Goal: Information Seeking & Learning: Check status

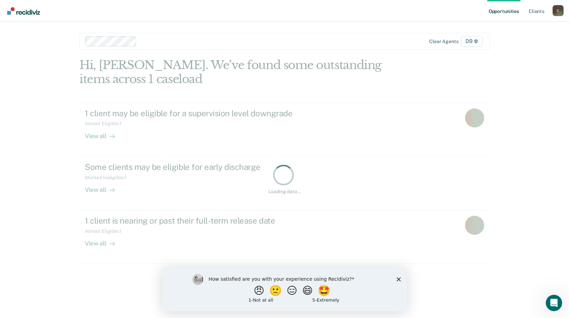
click at [397, 280] on icon "Close survey" at bounding box center [399, 279] width 4 height 4
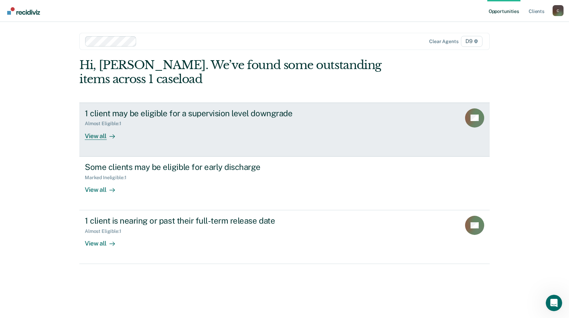
click at [100, 135] on div "View all" at bounding box center [104, 133] width 38 height 13
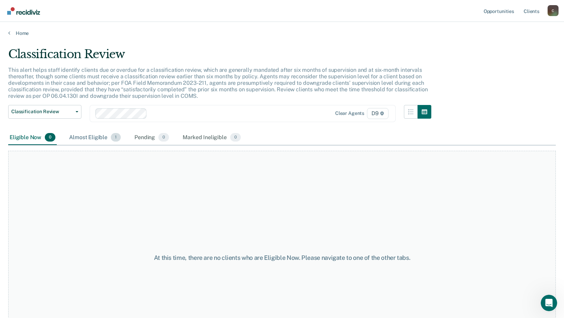
click at [87, 139] on div "Almost Eligible 1" at bounding box center [95, 137] width 54 height 15
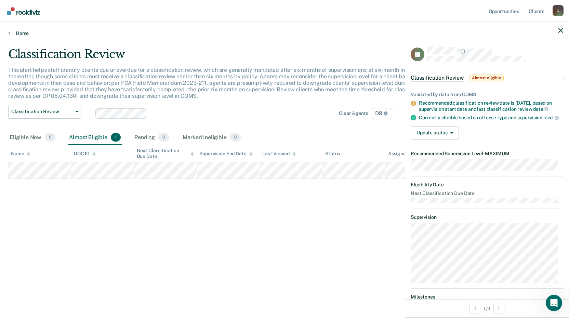
click at [15, 32] on link "Home" at bounding box center [284, 33] width 553 height 6
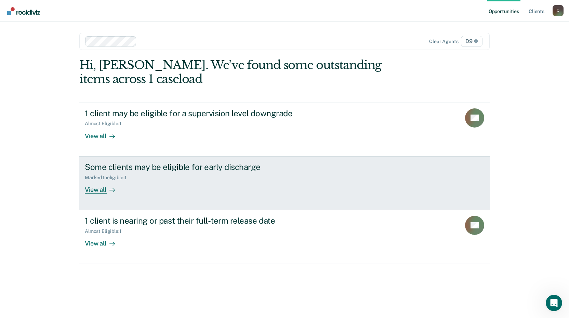
click at [98, 191] on div "View all" at bounding box center [104, 186] width 38 height 13
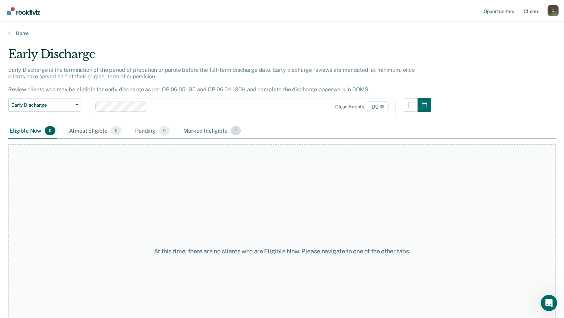
click at [218, 135] on div "Marked Ineligible 1" at bounding box center [212, 131] width 60 height 15
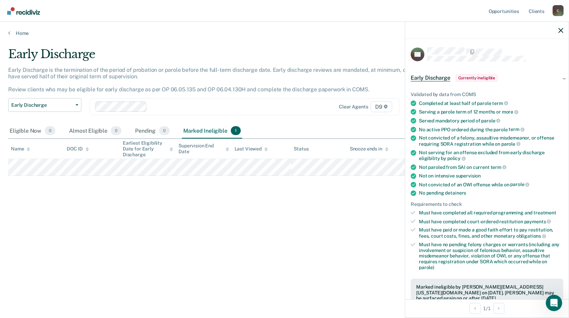
scroll to position [68, 0]
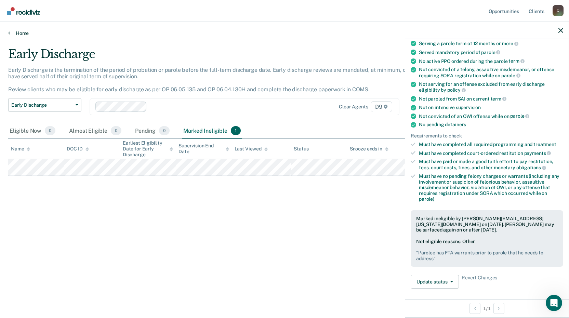
click at [20, 33] on link "Home" at bounding box center [284, 33] width 553 height 6
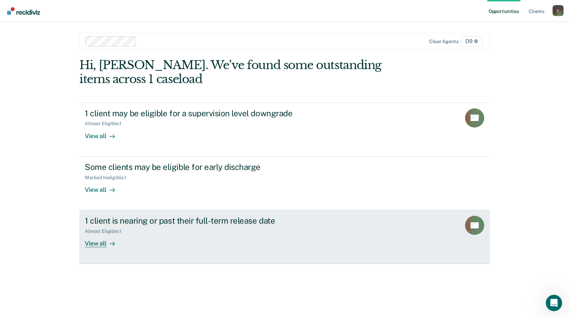
click at [99, 244] on div "View all" at bounding box center [104, 240] width 38 height 13
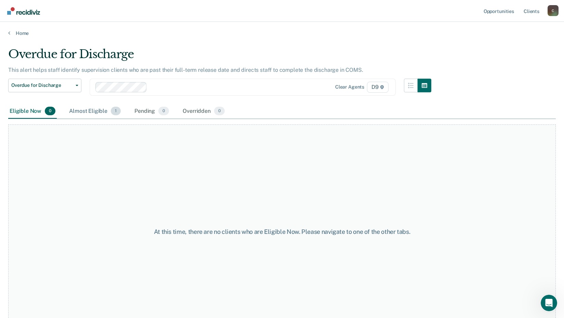
click at [88, 110] on div "Almost Eligible 1" at bounding box center [95, 111] width 54 height 15
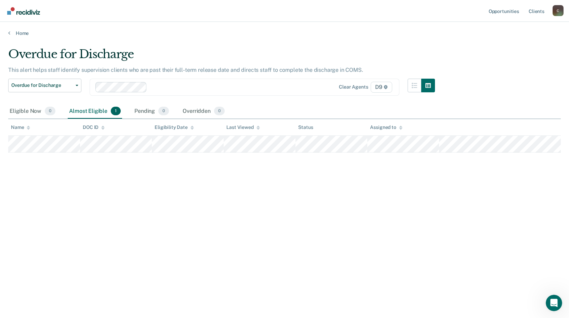
click at [88, 110] on div "Almost Eligible 1" at bounding box center [95, 111] width 54 height 15
click at [238, 238] on div "Overdue for Discharge This alert helps staff identify supervision clients who a…" at bounding box center [284, 157] width 553 height 220
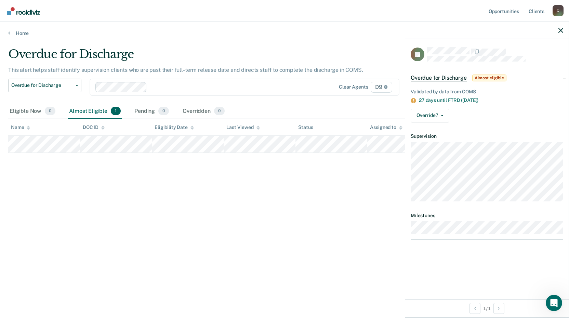
click at [260, 201] on div "Overdue for Discharge This alert helps staff identify supervision clients who a…" at bounding box center [284, 157] width 553 height 220
click at [15, 33] on link "Home" at bounding box center [284, 33] width 553 height 6
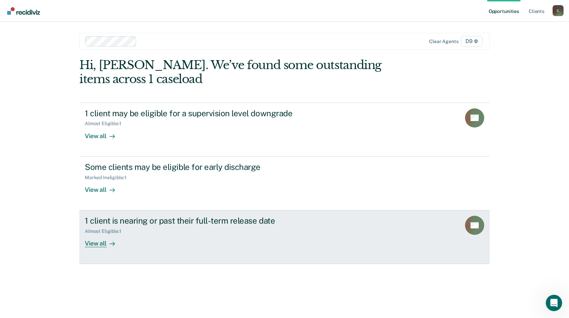
click at [97, 243] on div "View all" at bounding box center [104, 240] width 38 height 13
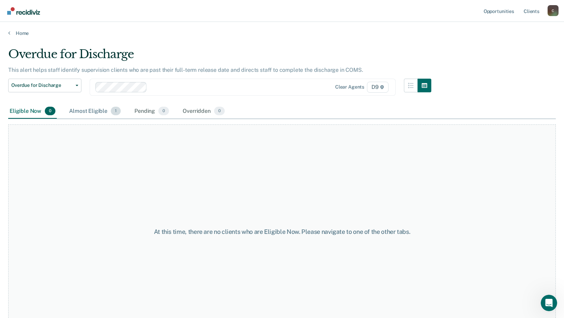
click at [89, 109] on div "Almost Eligible 1" at bounding box center [95, 111] width 54 height 15
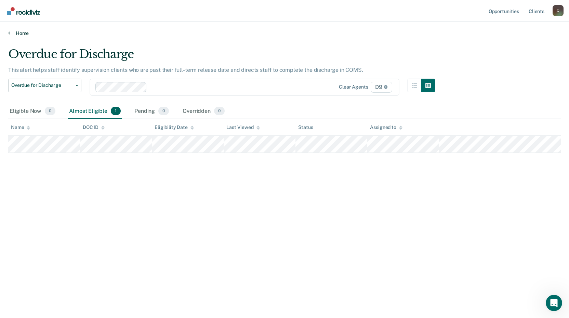
click at [26, 32] on link "Home" at bounding box center [284, 33] width 553 height 6
